Goal: Task Accomplishment & Management: Manage account settings

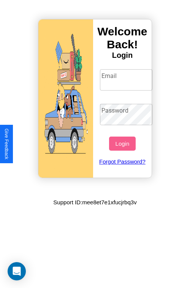
click at [127, 80] on input "Email" at bounding box center [126, 79] width 53 height 21
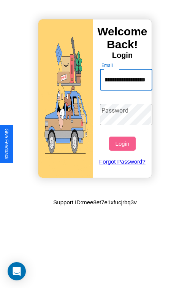
scroll to position [0, 40]
type input "**********"
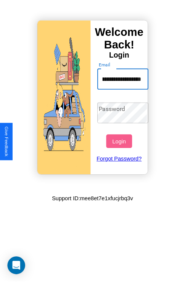
scroll to position [0, 0]
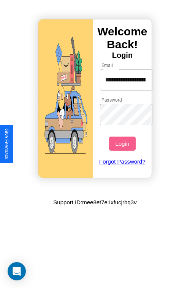
click at [123, 144] on button "Login" at bounding box center [122, 144] width 26 height 14
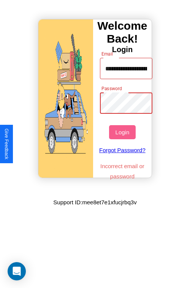
click at [123, 132] on button "Login" at bounding box center [122, 132] width 26 height 14
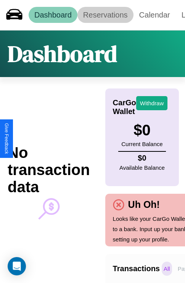
click at [105, 15] on link "Reservations" at bounding box center [105, 15] width 56 height 16
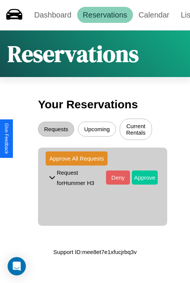
click at [139, 178] on button "Approve" at bounding box center [145, 177] width 26 height 14
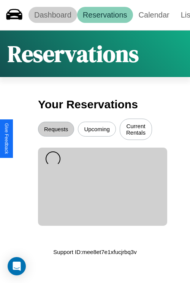
click at [53, 15] on link "Dashboard" at bounding box center [53, 15] width 49 height 16
